Goal: Communication & Community: Answer question/provide support

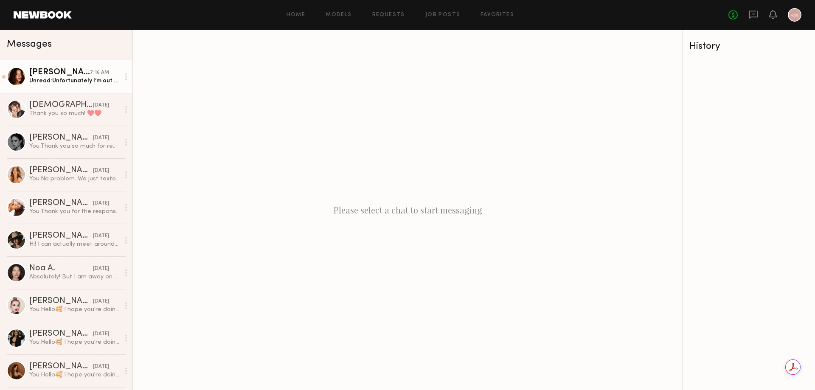
click at [94, 84] on div "Unread: Unfortunately I’m out of town until the 18th and I’m unavailable the 19…" at bounding box center [74, 81] width 90 height 8
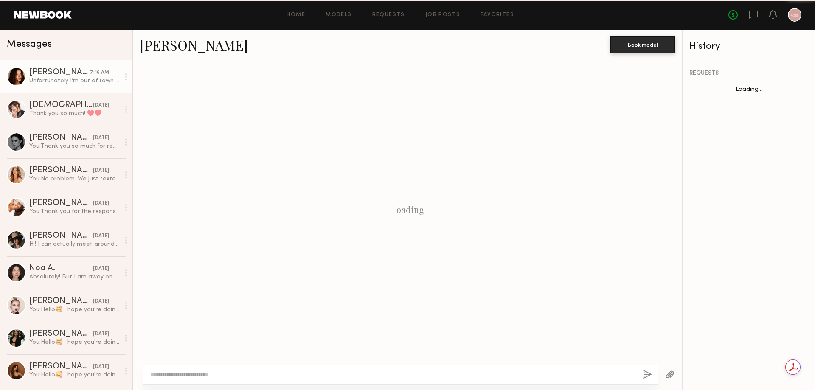
scroll to position [967, 0]
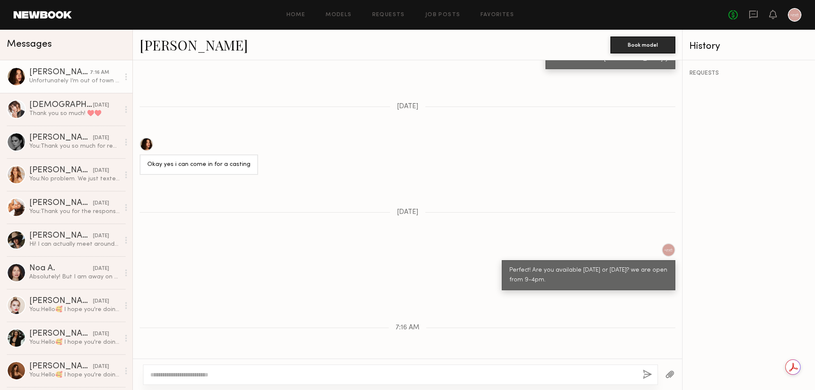
click at [264, 379] on textarea at bounding box center [393, 375] width 486 height 8
type textarea "*"
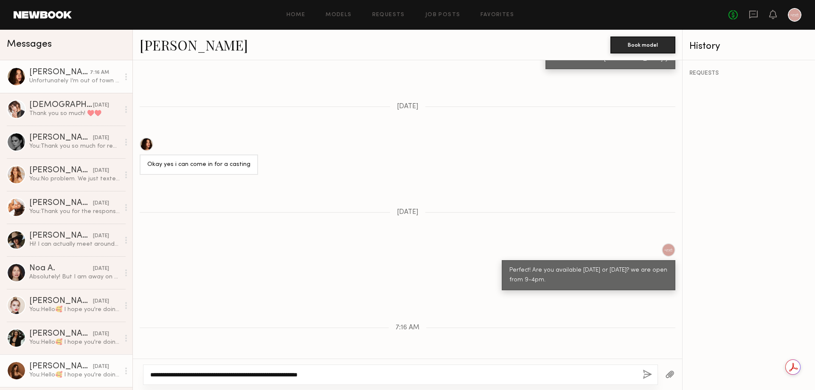
drag, startPoint x: 156, startPoint y: 375, endPoint x: 100, endPoint y: 365, distance: 57.3
click at [100, 365] on div "Messages [PERSON_NAME] 7:16 AM Unfortunately I’m out of town until the 18th and…" at bounding box center [407, 210] width 815 height 360
type textarea "**********"
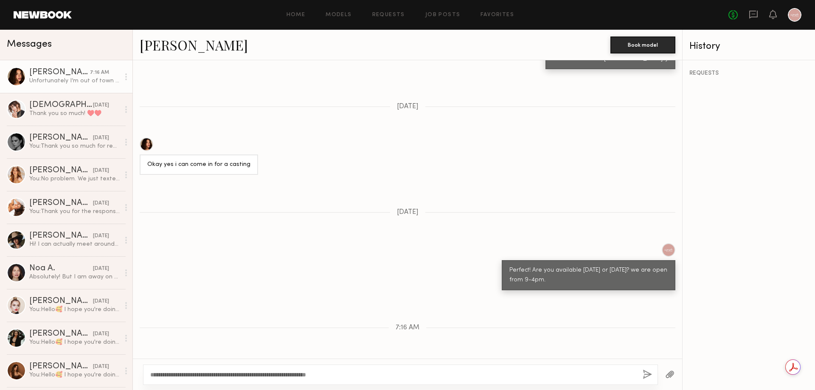
click at [648, 373] on button "button" at bounding box center [647, 375] width 9 height 11
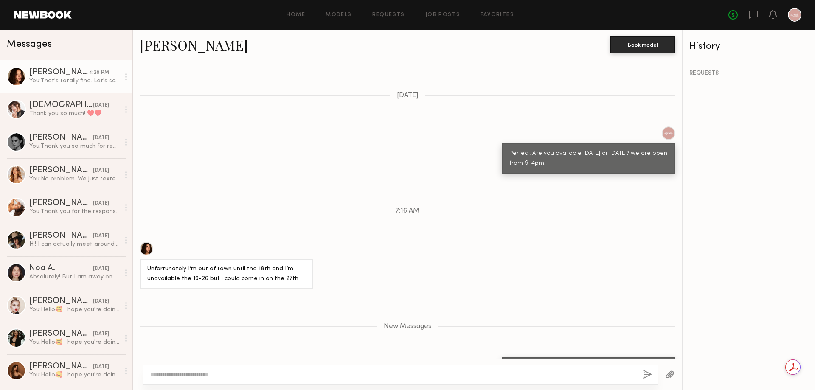
click at [178, 47] on link "[PERSON_NAME]" at bounding box center [194, 45] width 108 height 18
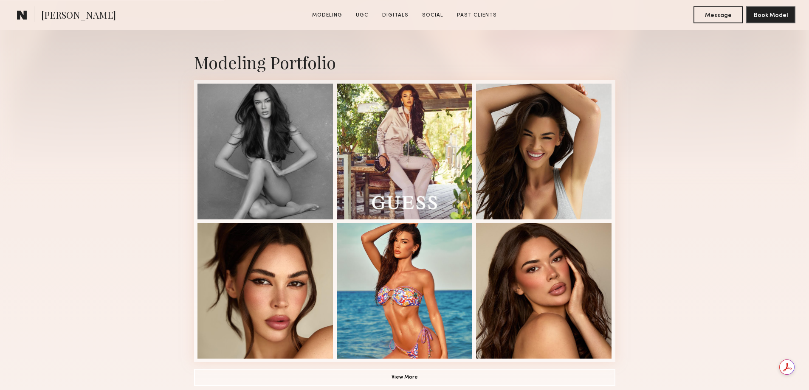
scroll to position [212, 0]
